Goal: Information Seeking & Learning: Learn about a topic

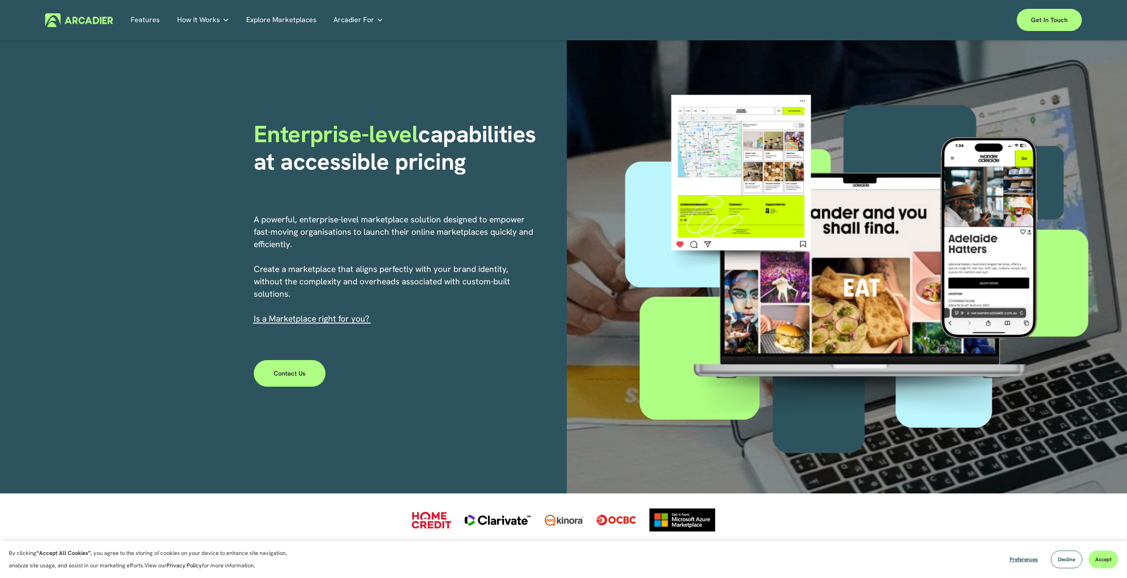
click at [306, 22] on link "Explore Marketplaces" at bounding box center [281, 20] width 70 height 14
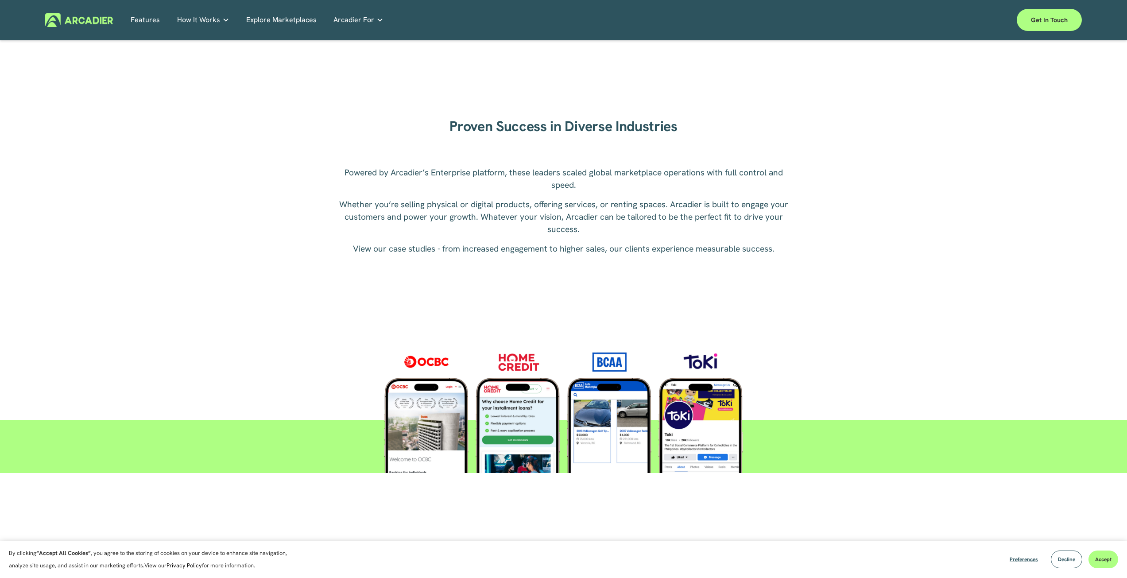
scroll to position [1399, 0]
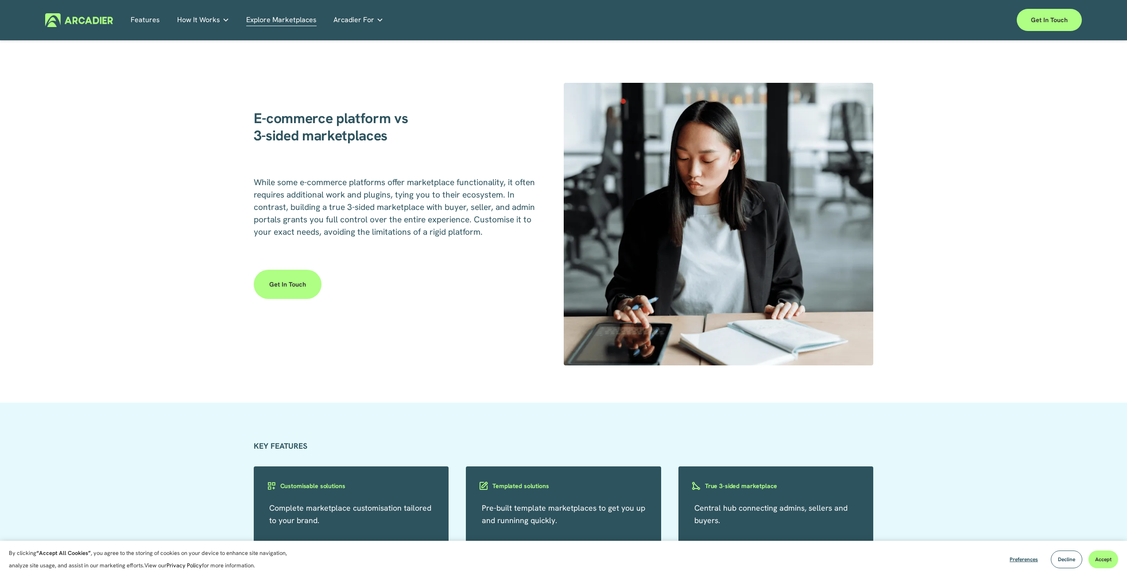
scroll to position [1329, 0]
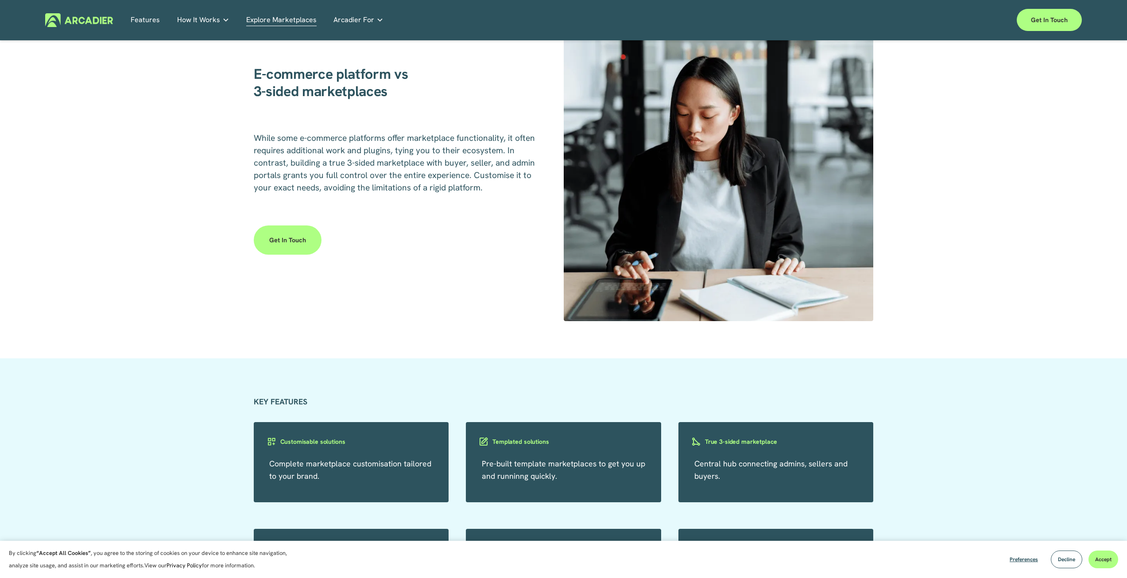
click at [146, 21] on link "Features" at bounding box center [145, 20] width 29 height 14
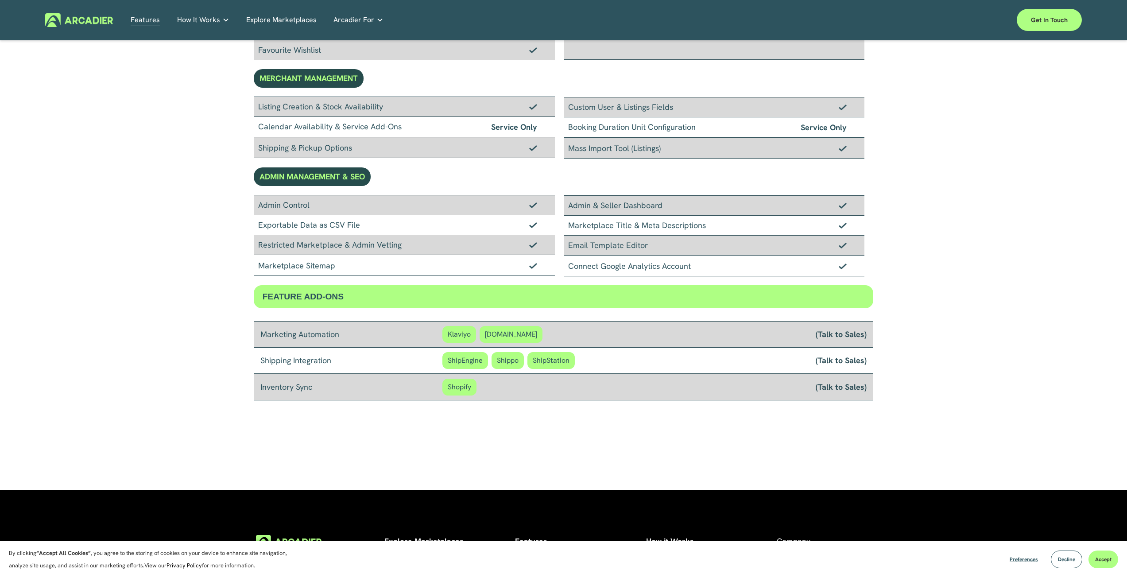
scroll to position [650, 0]
